Goal: Find specific page/section: Find specific page/section

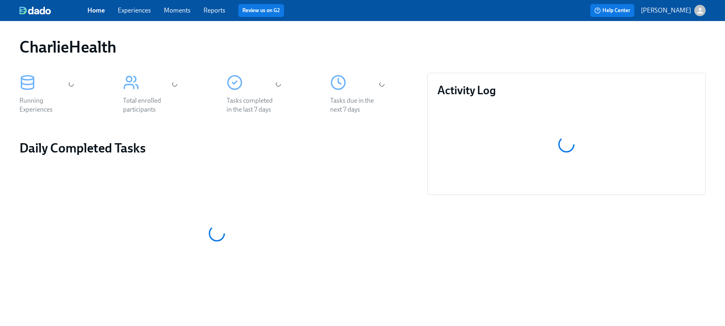
click at [135, 13] on link "Experiences" at bounding box center [134, 10] width 33 height 8
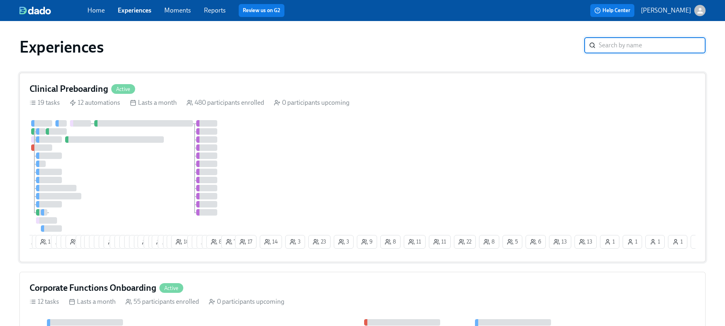
scroll to position [5, 0]
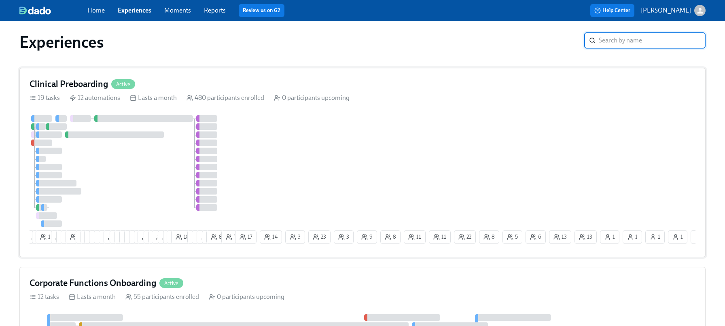
click at [189, 81] on div "Clinical Preboarding Active" at bounding box center [363, 84] width 666 height 12
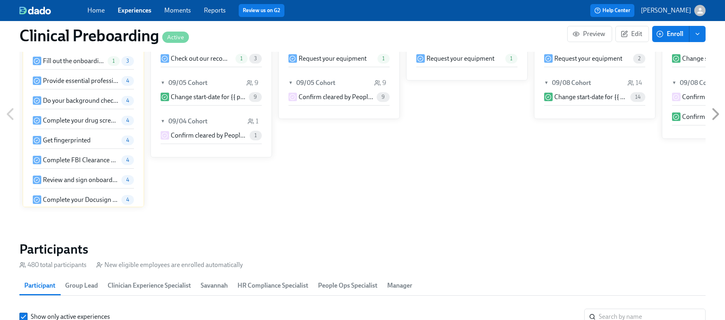
scroll to position [725, 0]
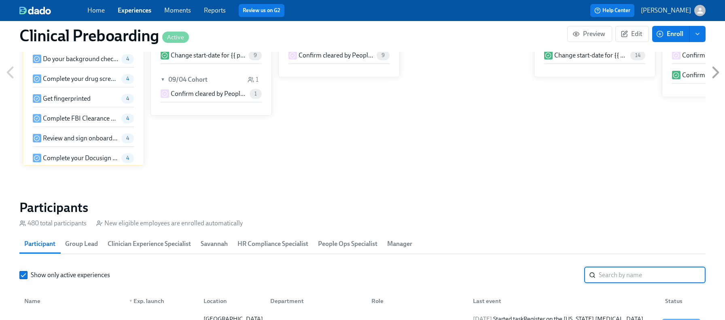
click at [611, 272] on input "search" at bounding box center [651, 275] width 107 height 16
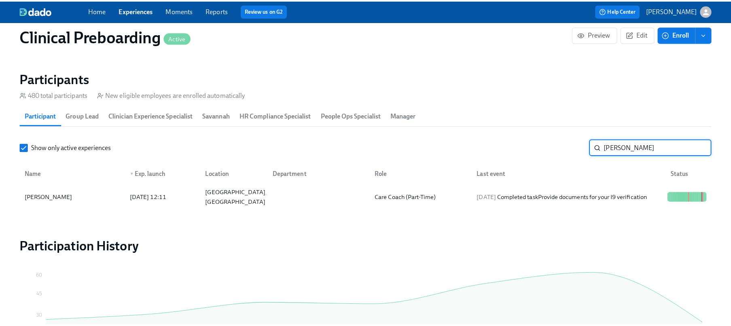
scroll to position [861, 0]
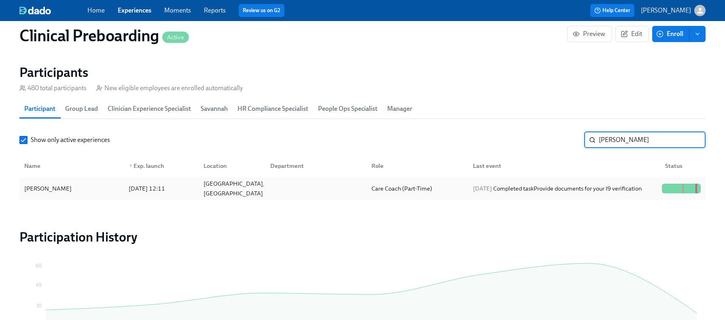
type input "kaitlyn green"
click at [667, 186] on div at bounding box center [667, 189] width 1 height 10
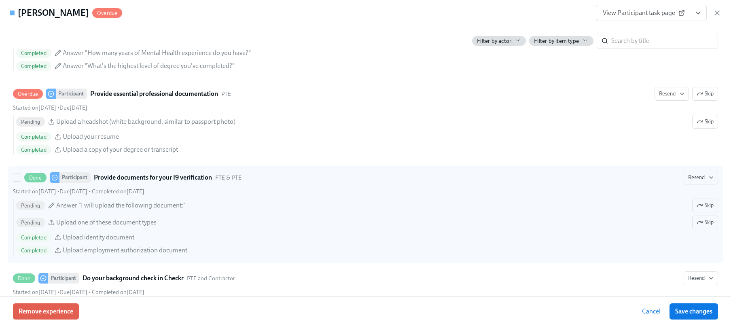
scroll to position [871, 0]
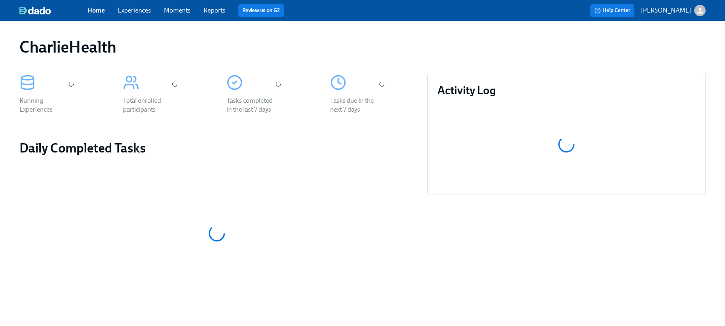
click at [135, 10] on link "Experiences" at bounding box center [134, 10] width 33 height 8
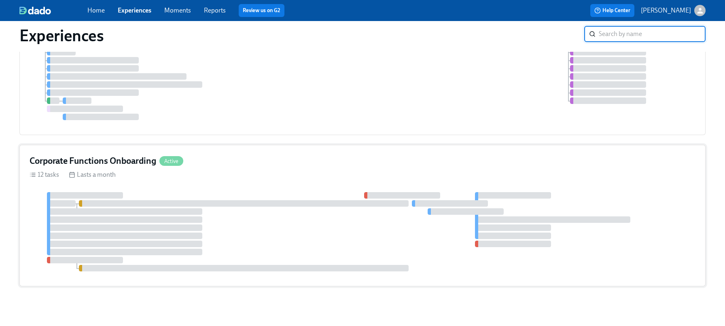
scroll to position [117, 0]
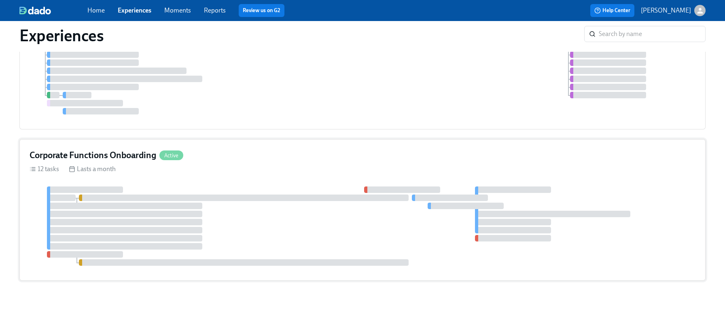
click at [116, 152] on h4 "Corporate Functions Onboarding" at bounding box center [93, 155] width 127 height 12
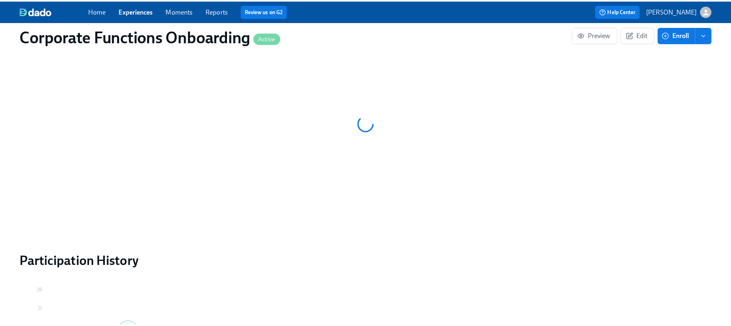
scroll to position [766, 0]
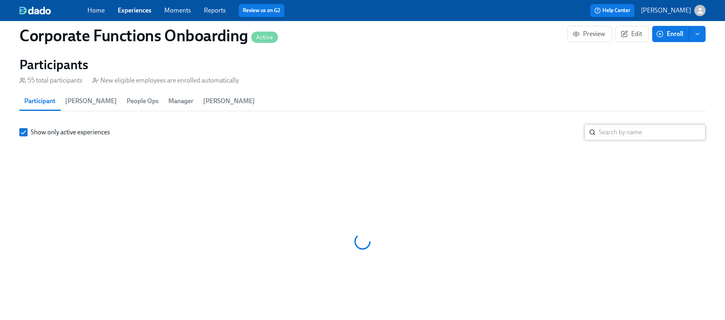
click at [622, 133] on input "search" at bounding box center [651, 132] width 107 height 16
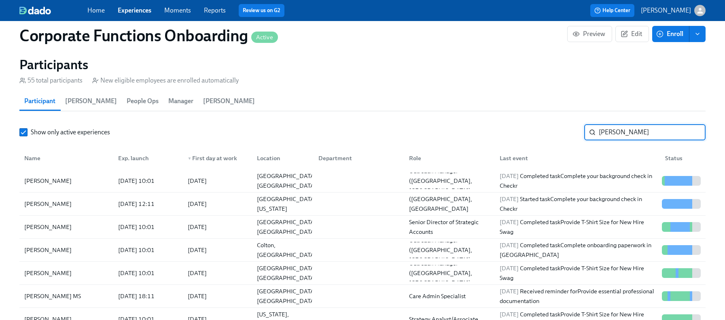
type input "[PERSON_NAME]"
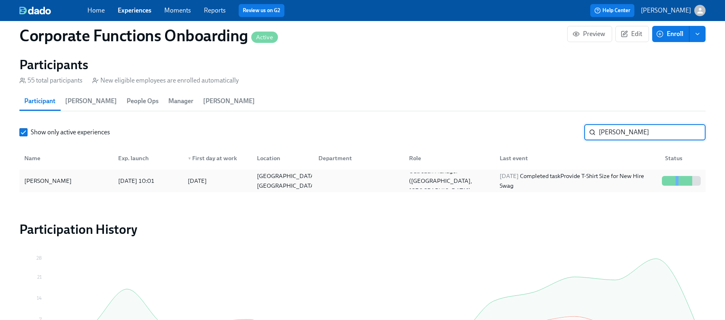
click at [674, 185] on div at bounding box center [673, 181] width 3 height 10
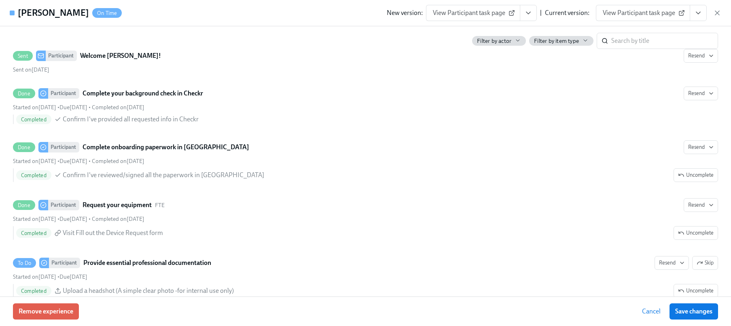
scroll to position [149, 0]
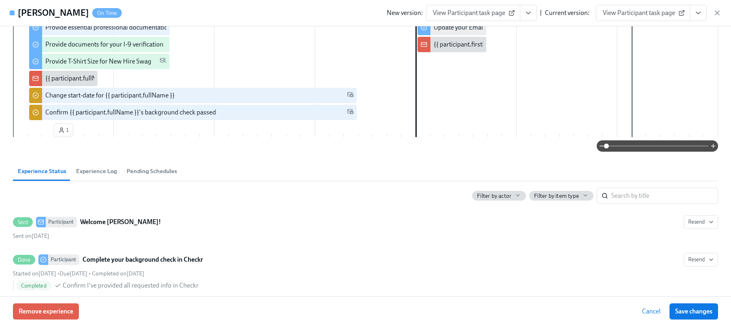
click at [36, 12] on h4 "[PERSON_NAME]" at bounding box center [53, 13] width 71 height 12
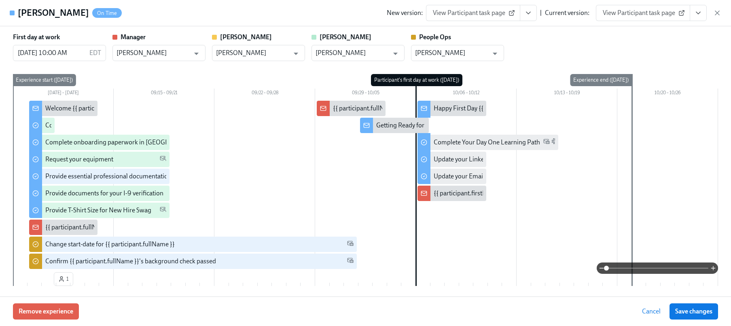
click at [700, 11] on icon "View task page" at bounding box center [698, 13] width 8 height 8
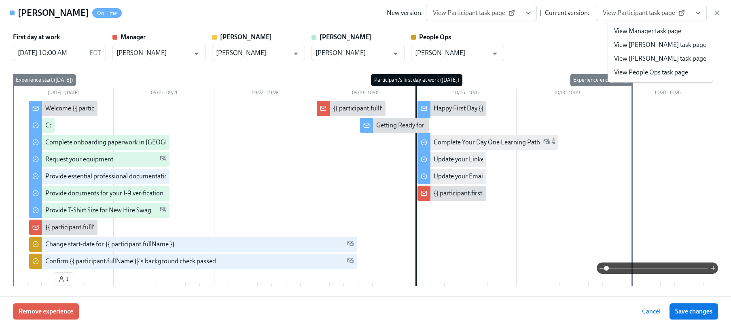
click at [650, 69] on link "View People Ops task page" at bounding box center [651, 72] width 74 height 9
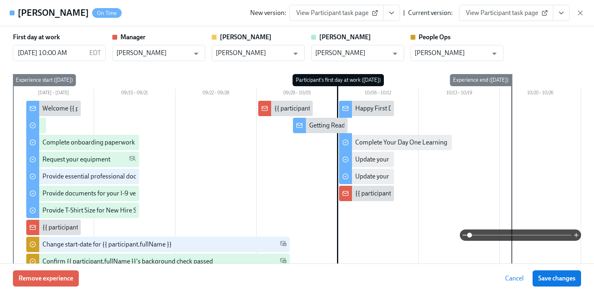
scroll to position [0, 3908]
